Goal: Task Accomplishment & Management: Complete application form

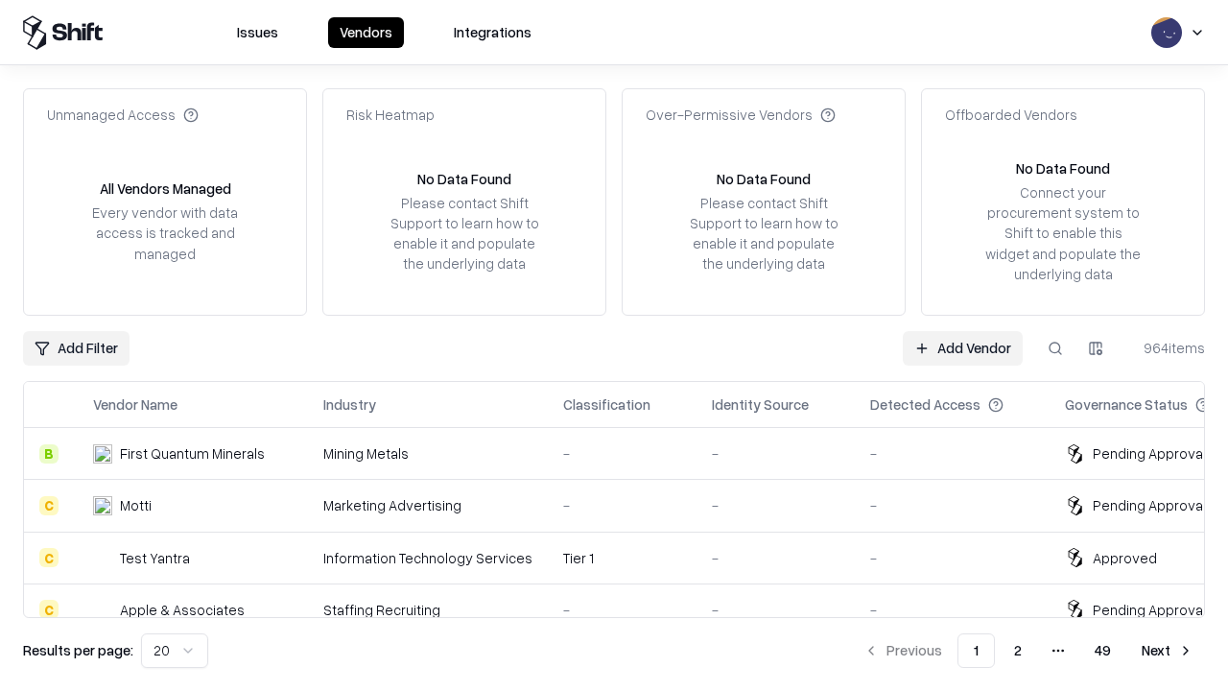
click at [962, 347] on link "Add Vendor" at bounding box center [963, 348] width 120 height 35
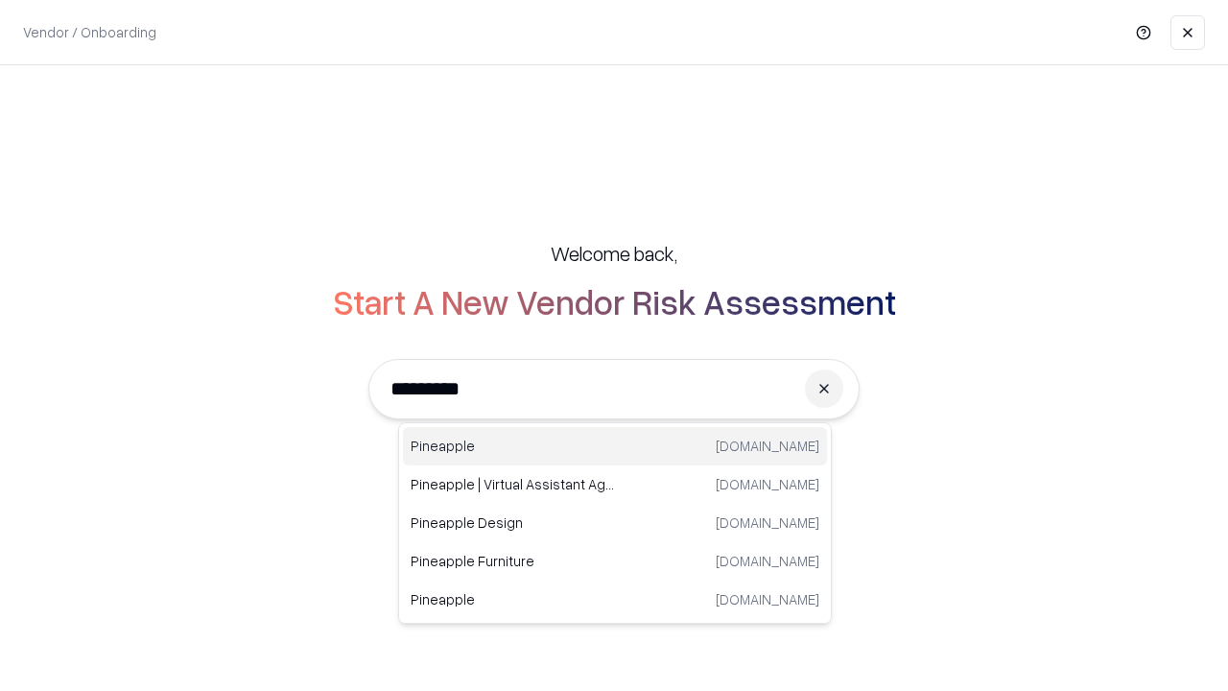
click at [615, 446] on div "Pineapple pineappleenergy.com" at bounding box center [615, 446] width 424 height 38
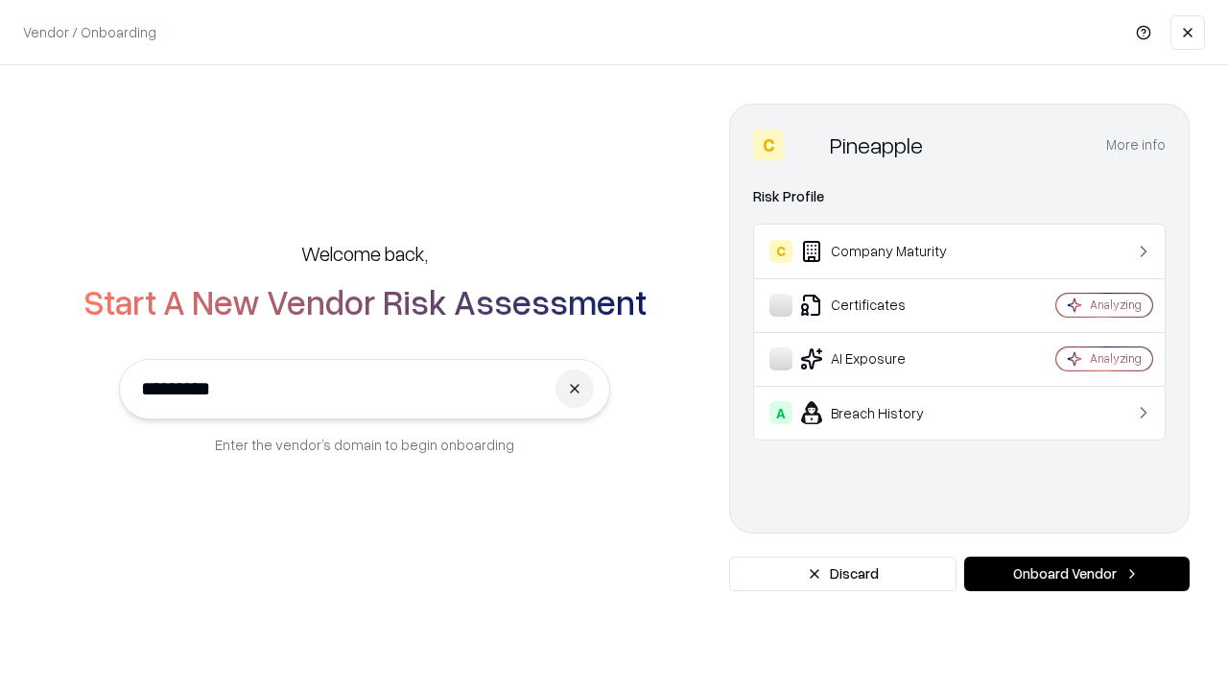
type input "*********"
click at [1076, 574] on button "Onboard Vendor" at bounding box center [1076, 573] width 225 height 35
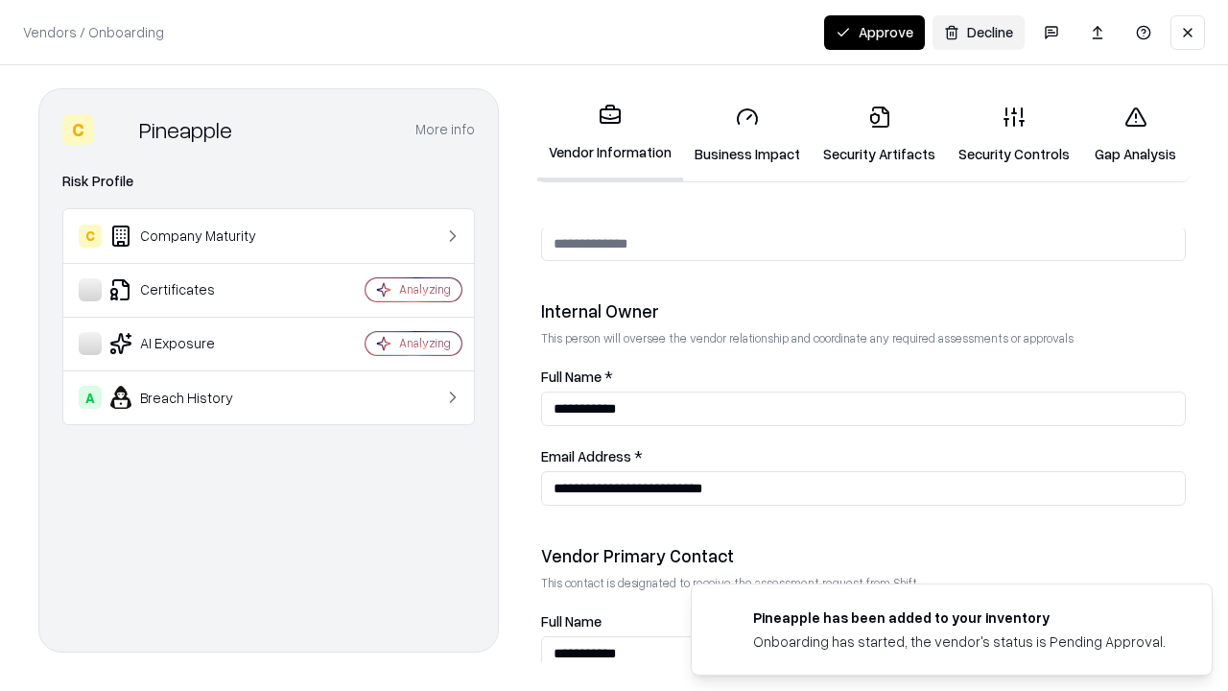
scroll to position [994, 0]
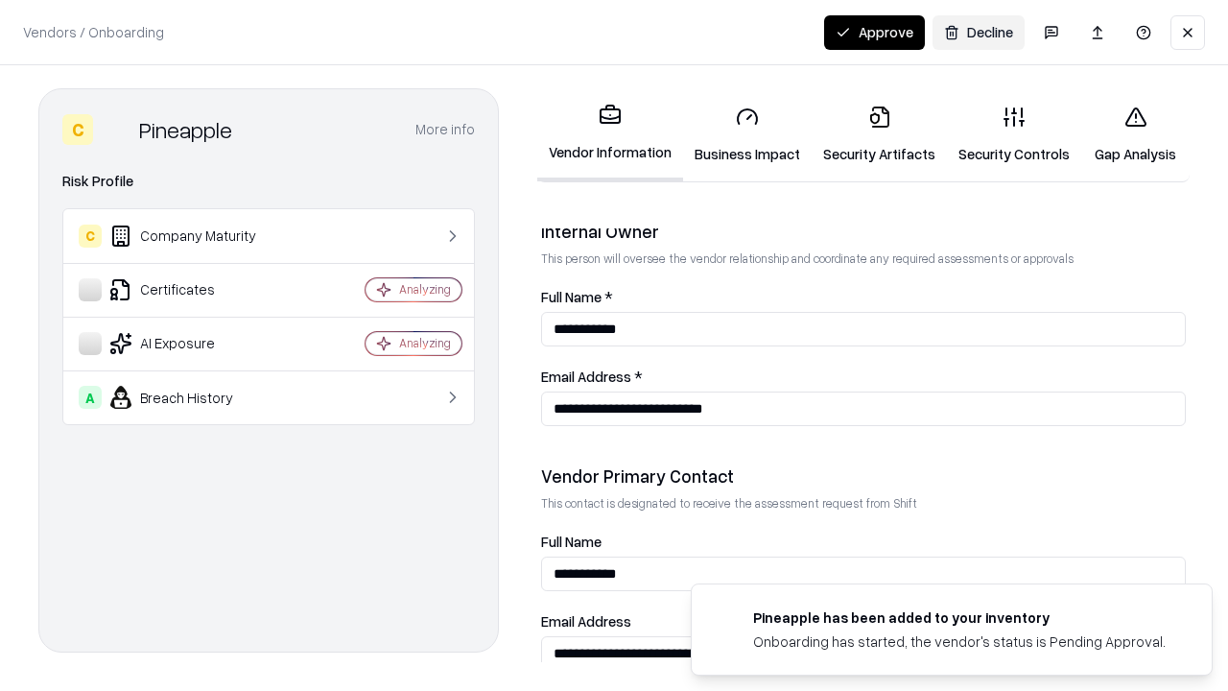
click at [879, 134] on link "Security Artifacts" at bounding box center [879, 134] width 135 height 89
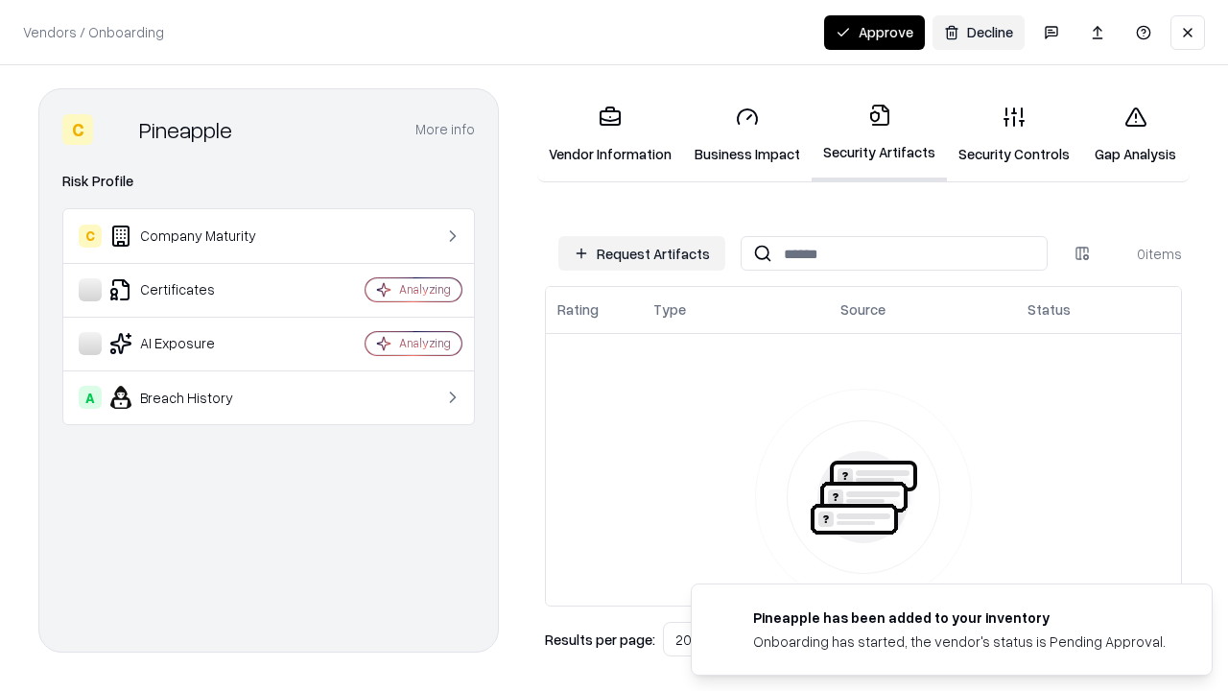
click at [642, 253] on button "Request Artifacts" at bounding box center [641, 253] width 167 height 35
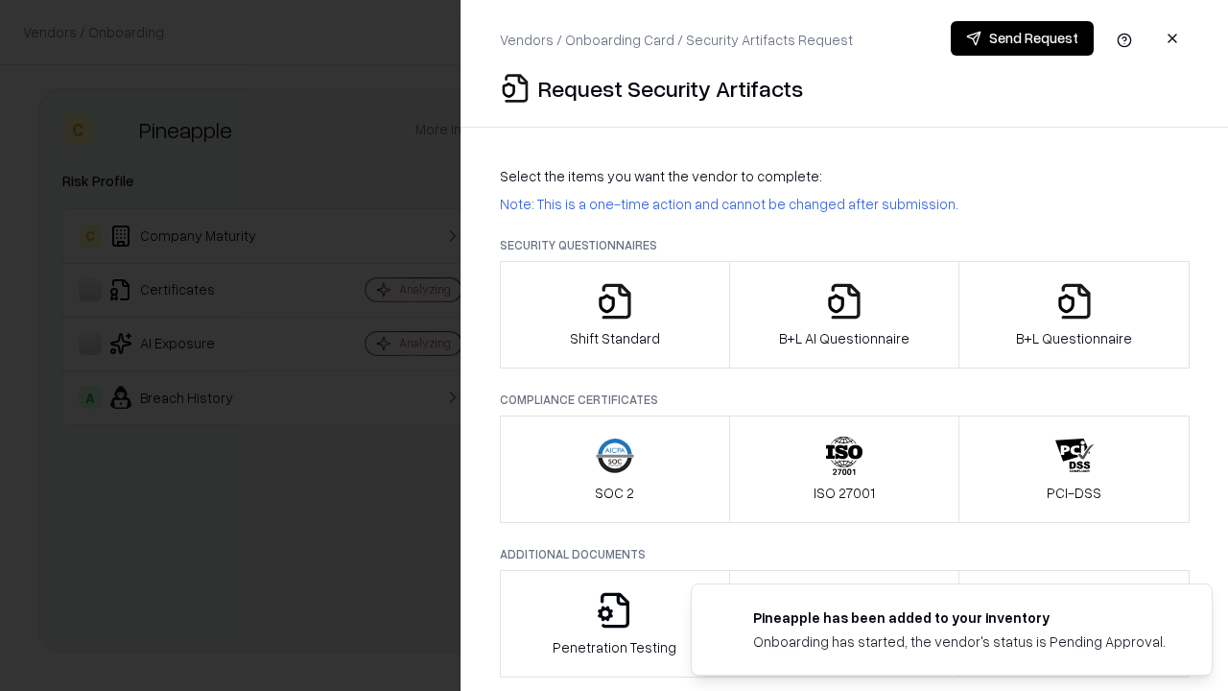
click at [1074, 315] on icon "button" at bounding box center [1074, 301] width 38 height 38
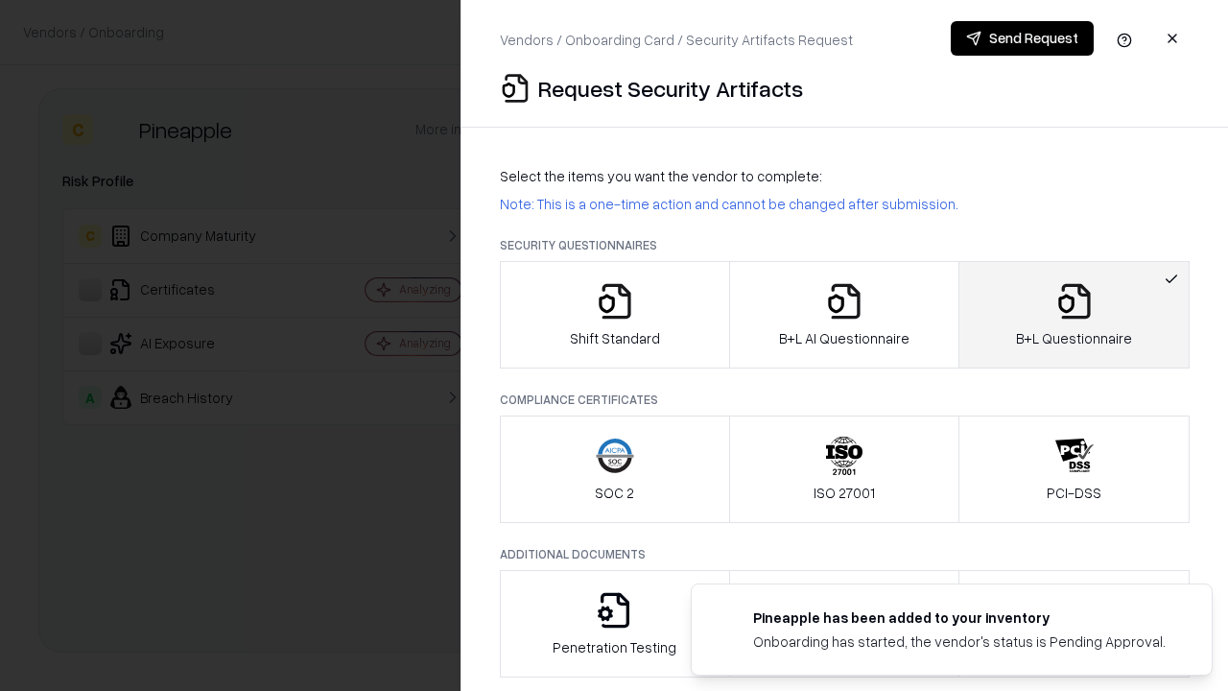
click at [843, 315] on icon "button" at bounding box center [844, 301] width 38 height 38
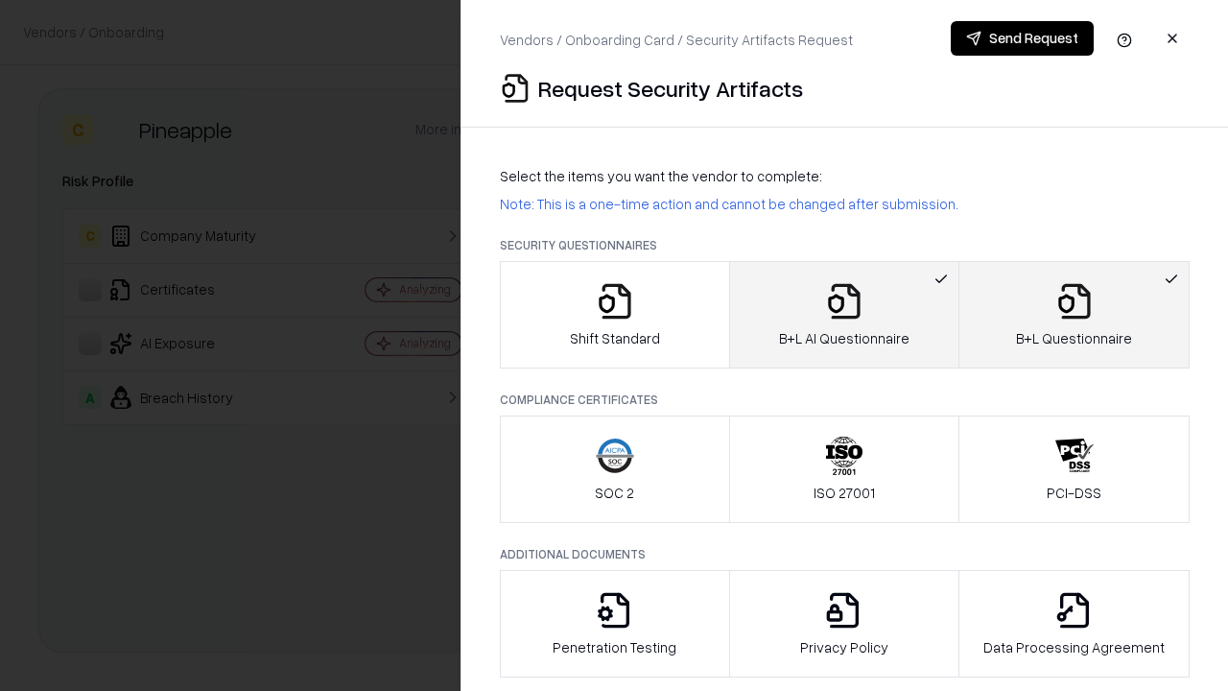
click at [1022, 38] on button "Send Request" at bounding box center [1022, 38] width 143 height 35
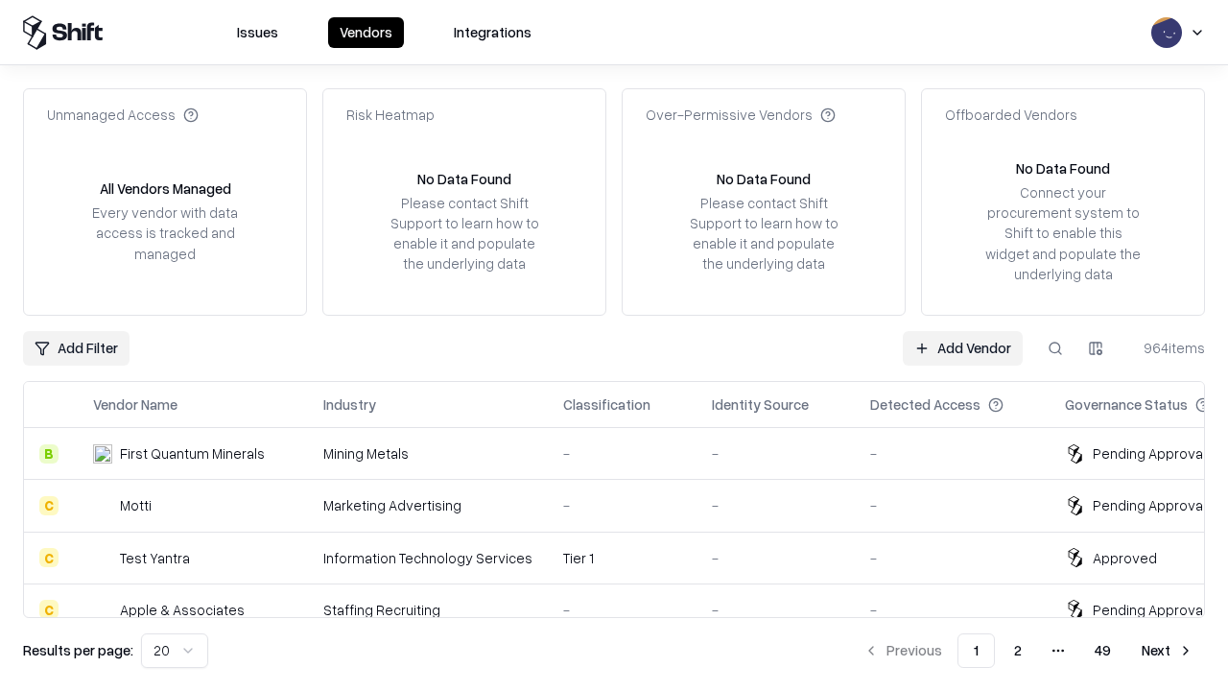
click at [1055, 347] on button at bounding box center [1055, 348] width 35 height 35
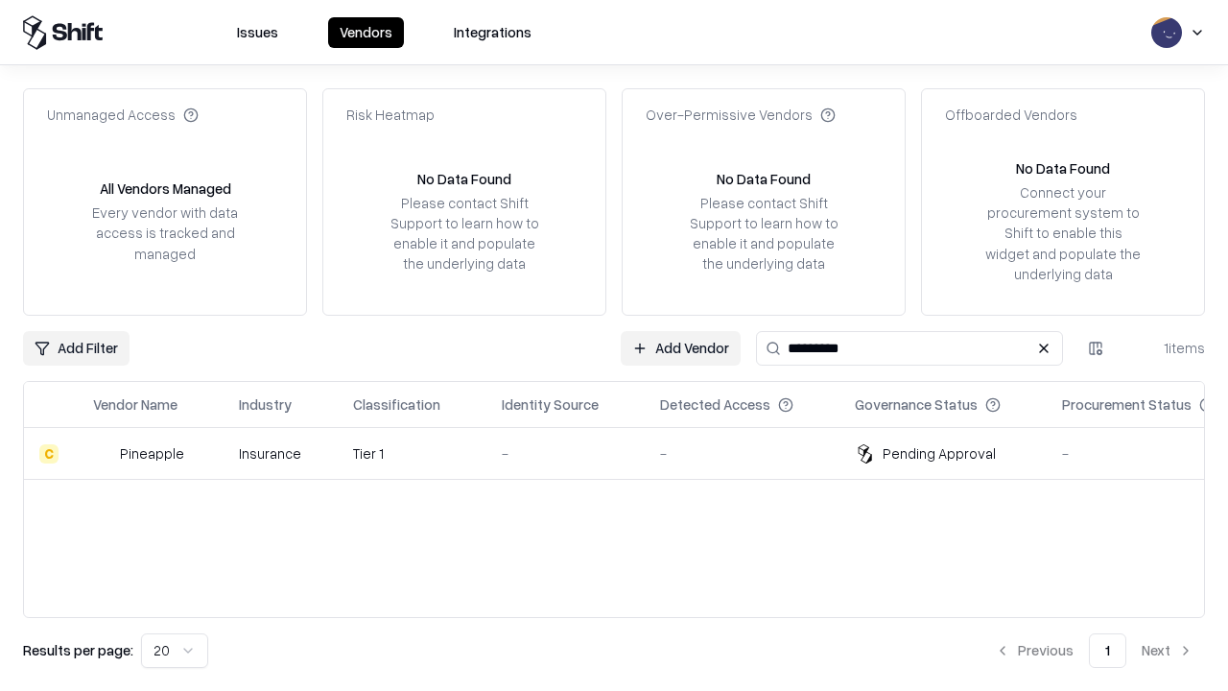
type input "*********"
click at [626, 453] on div "-" at bounding box center [566, 453] width 128 height 20
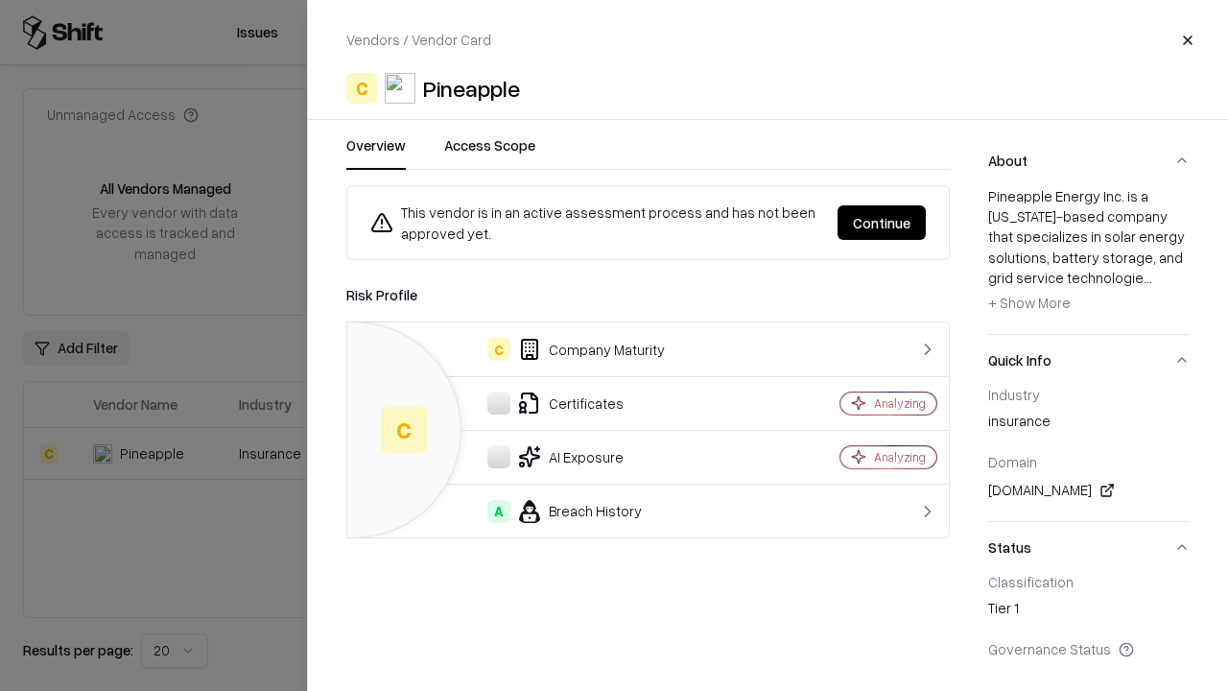
click at [882, 223] on button "Continue" at bounding box center [882, 222] width 88 height 35
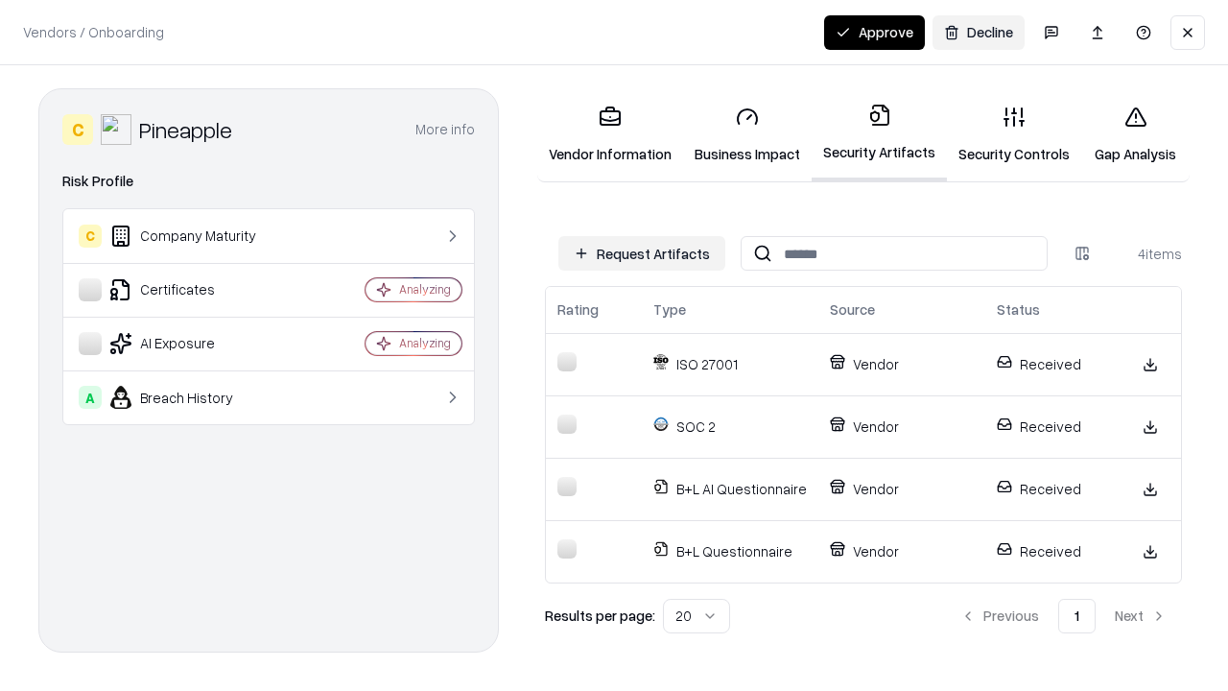
click at [874, 32] on button "Approve" at bounding box center [874, 32] width 101 height 35
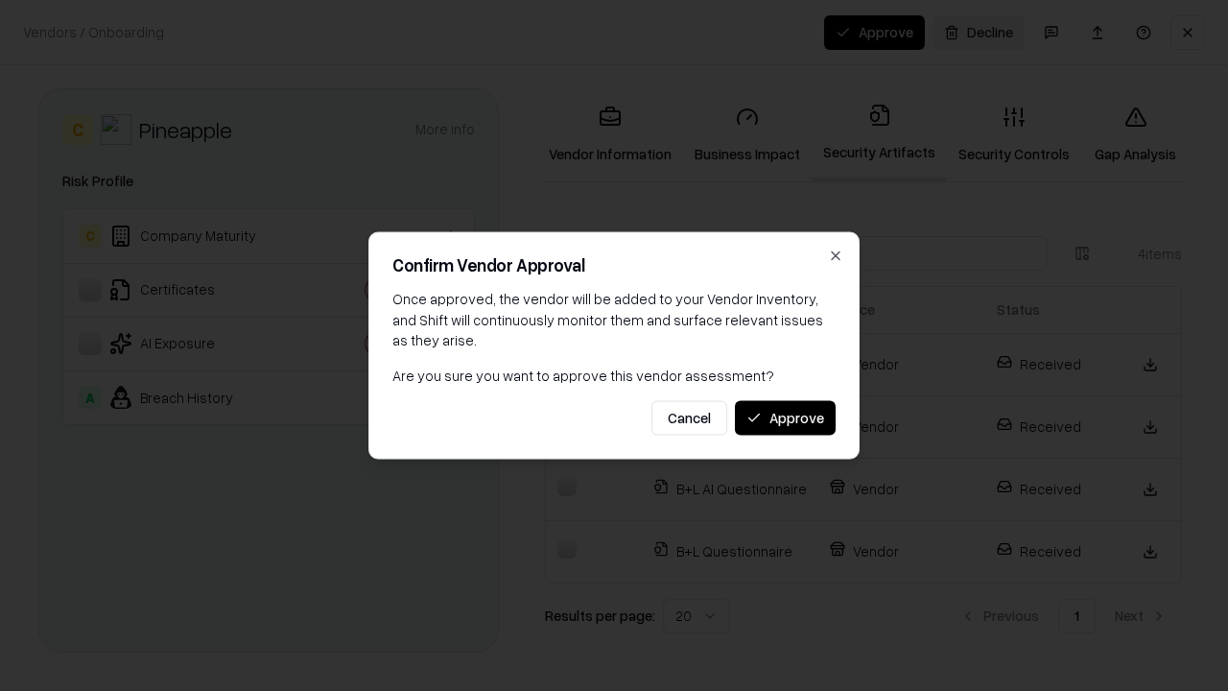
click at [785, 417] on button "Approve" at bounding box center [785, 417] width 101 height 35
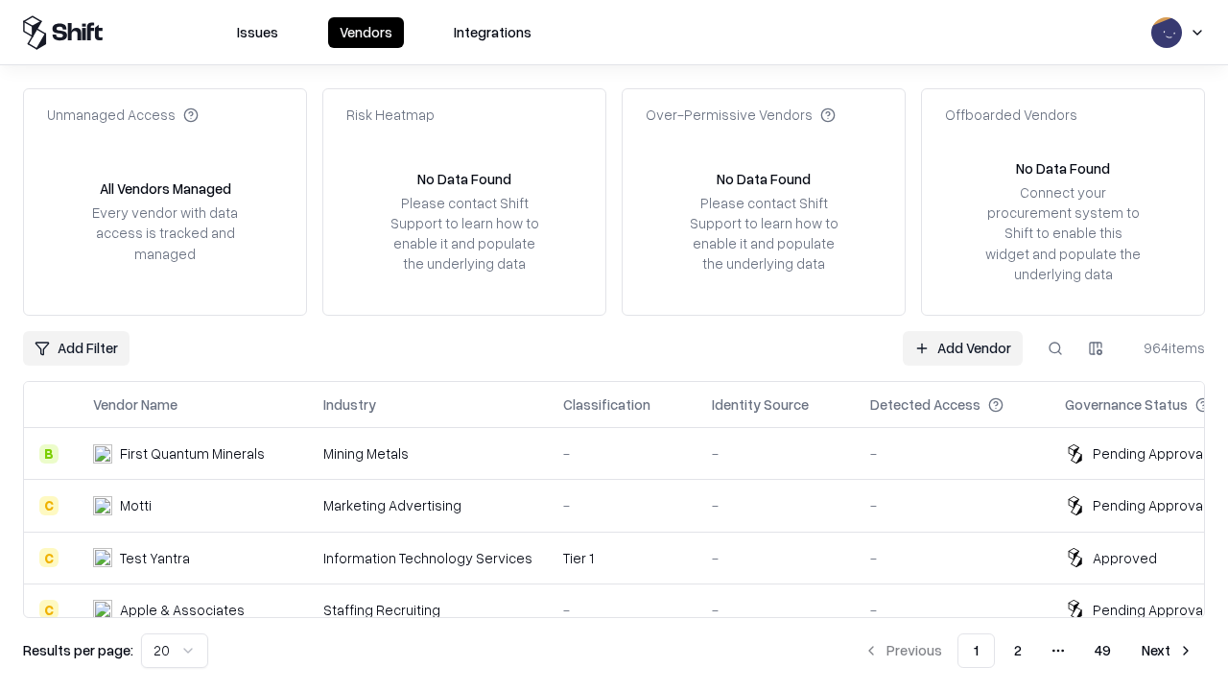
type input "*********"
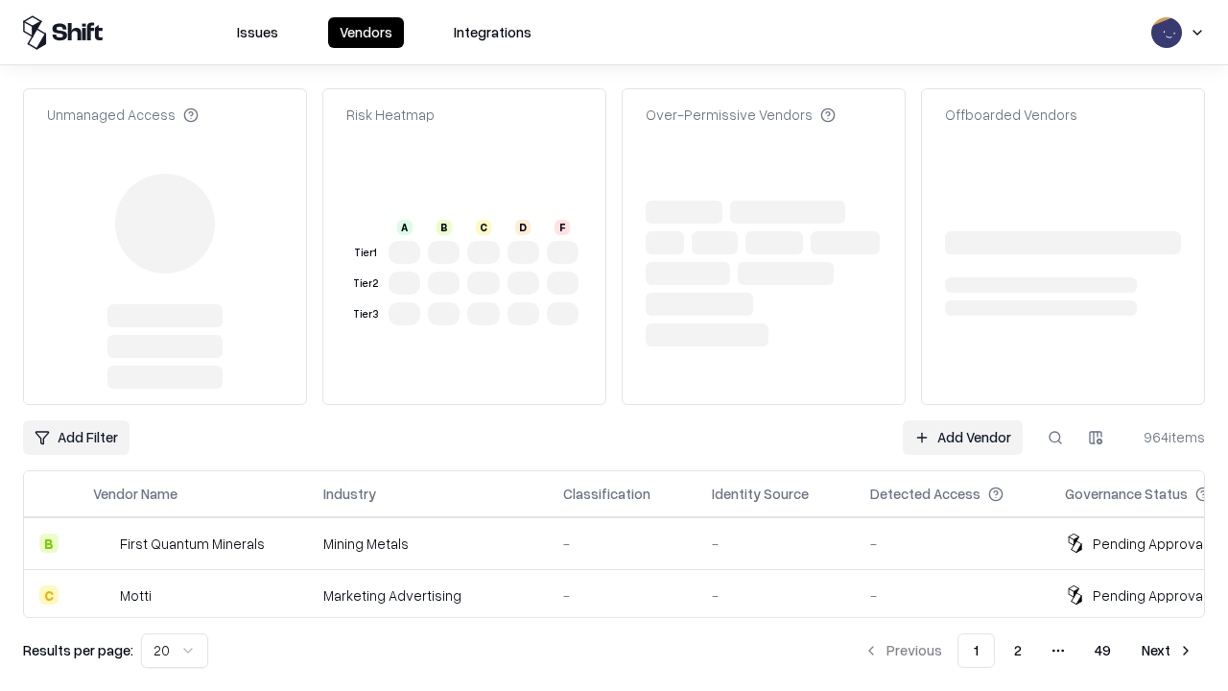
click at [962, 420] on link "Add Vendor" at bounding box center [963, 437] width 120 height 35
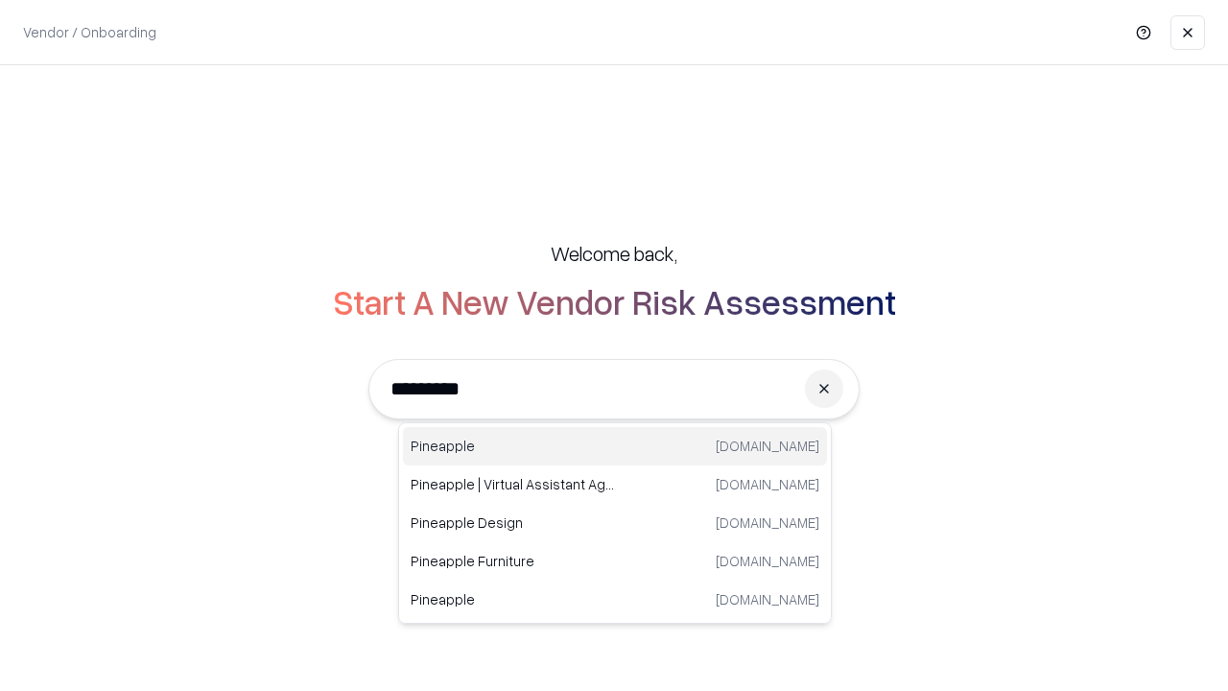
click at [615, 446] on div "Pineapple pineappleenergy.com" at bounding box center [615, 446] width 424 height 38
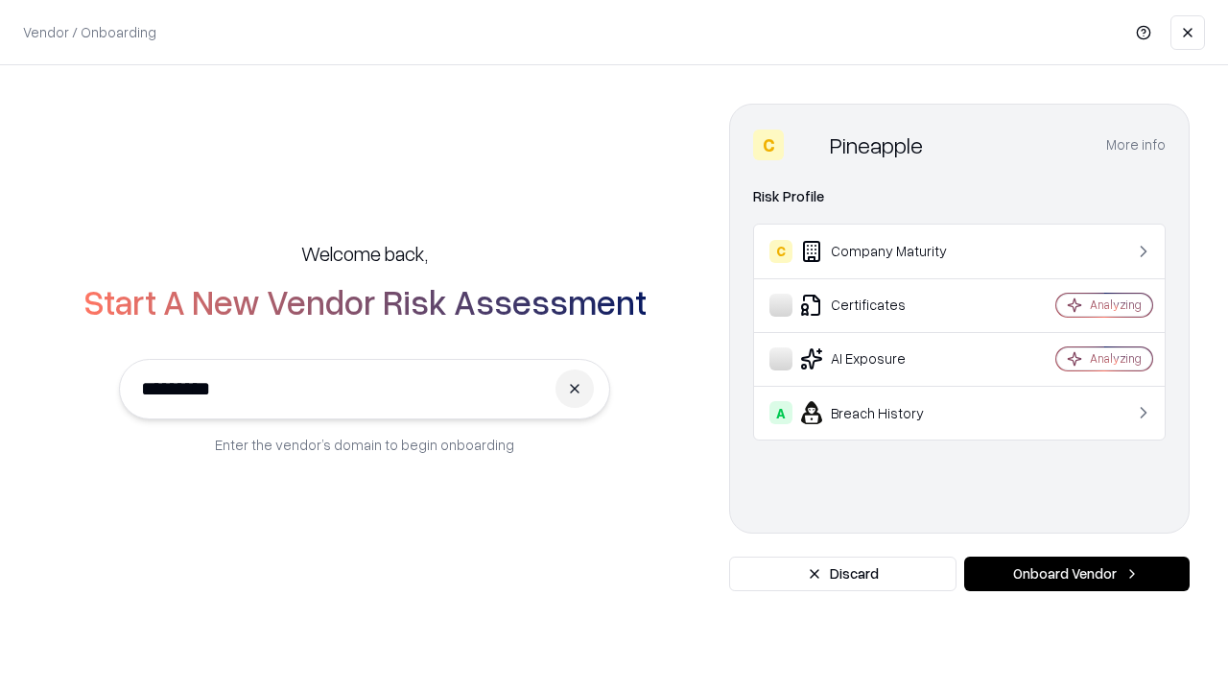
type input "*********"
click at [1076, 574] on button "Onboard Vendor" at bounding box center [1076, 573] width 225 height 35
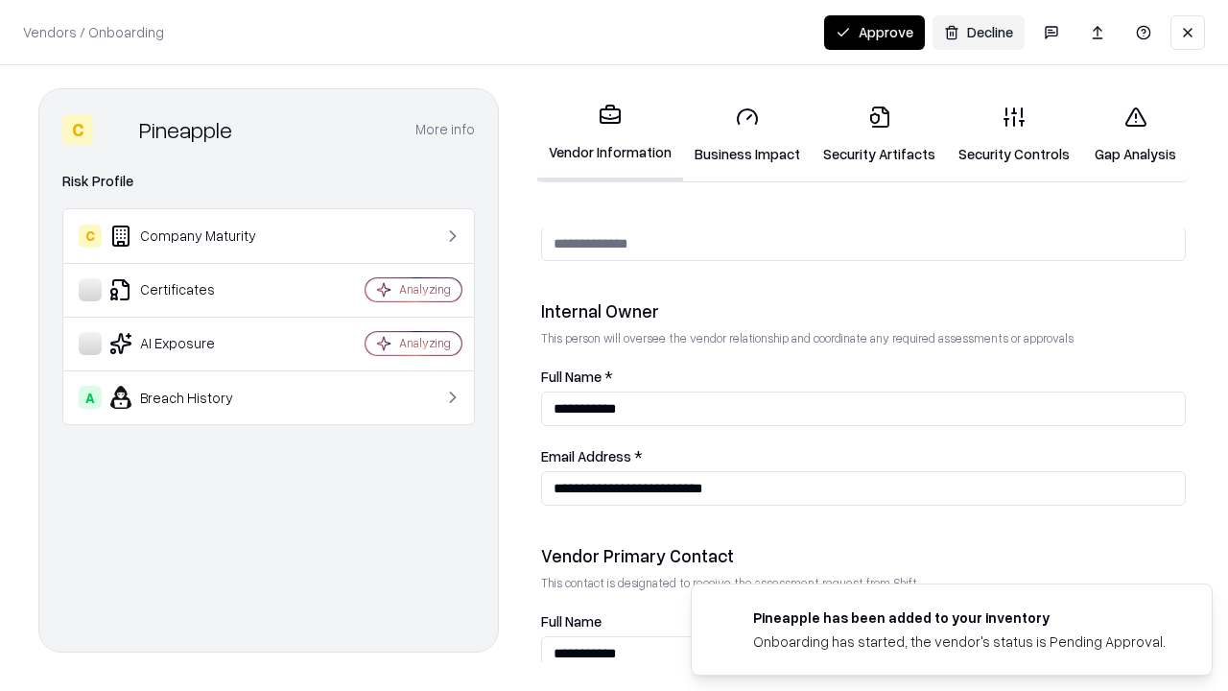
scroll to position [994, 0]
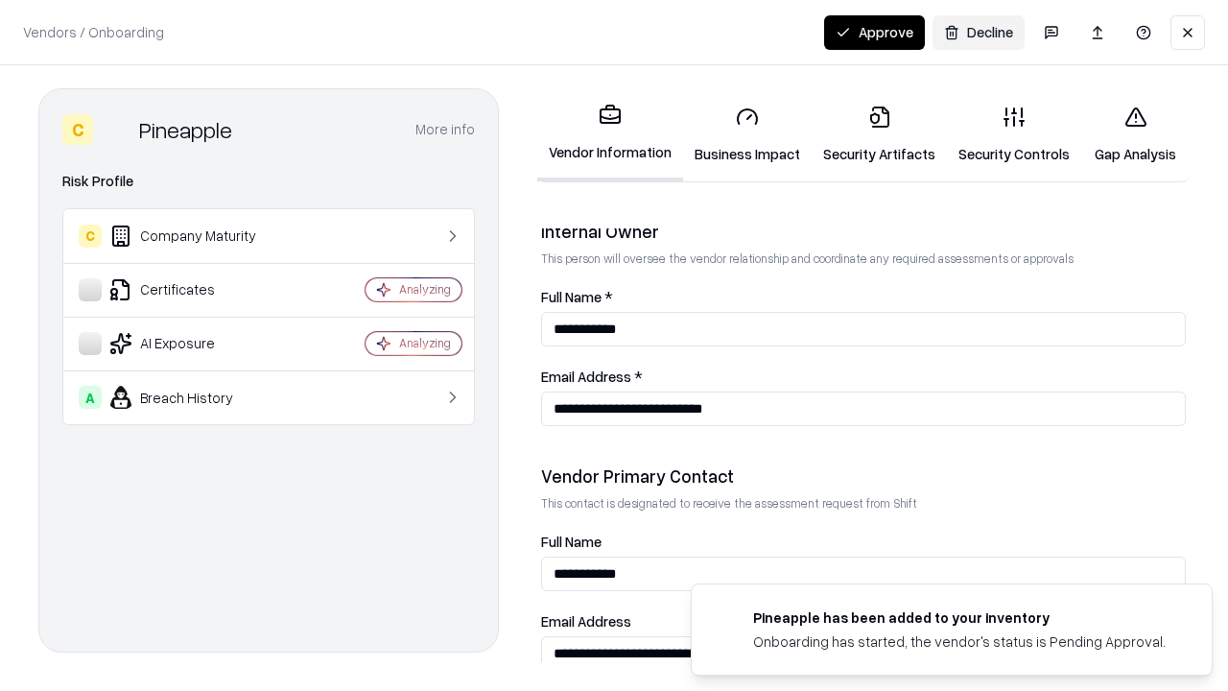
click at [874, 32] on button "Approve" at bounding box center [874, 32] width 101 height 35
